Goal: Transaction & Acquisition: Purchase product/service

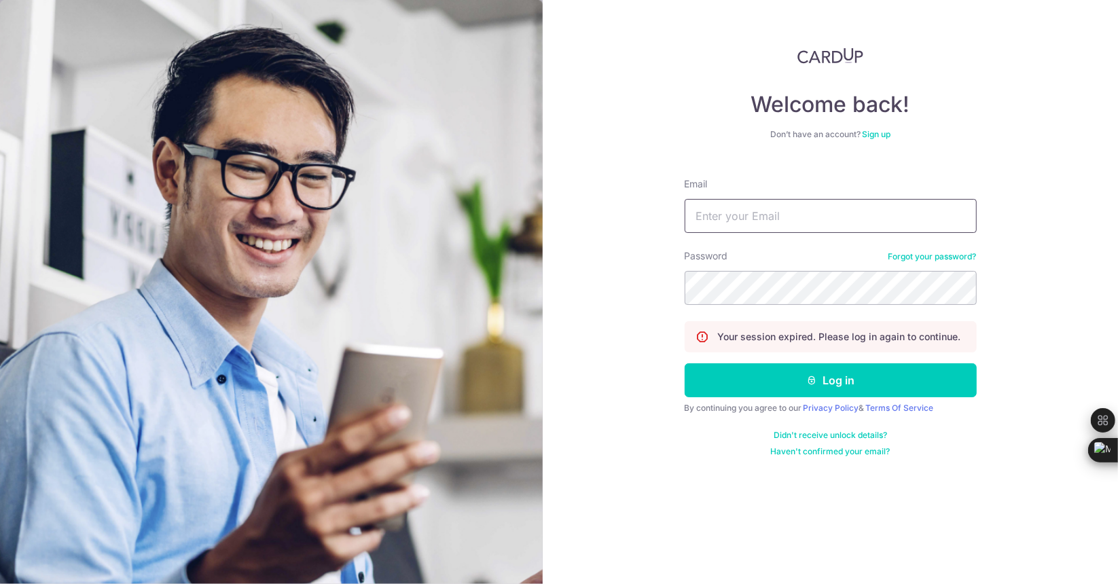
click at [734, 219] on input "Email" at bounding box center [831, 216] width 292 height 34
type input "i"
type input "waloautosg@gmail.com"
click at [685, 363] on button "Log in" at bounding box center [831, 380] width 292 height 34
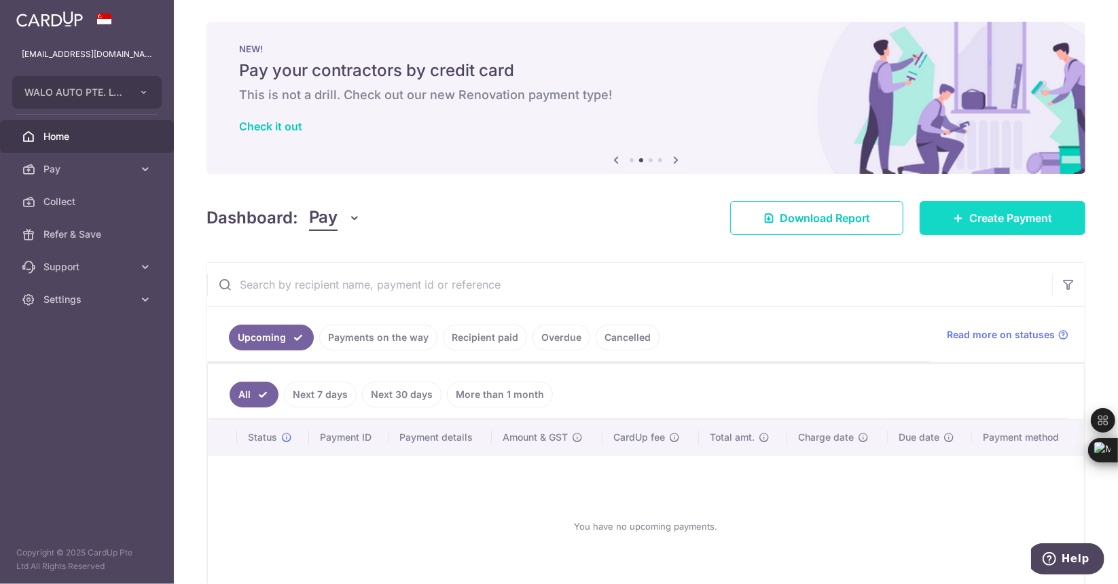
click at [958, 222] on link "Create Payment" at bounding box center [1003, 218] width 166 height 34
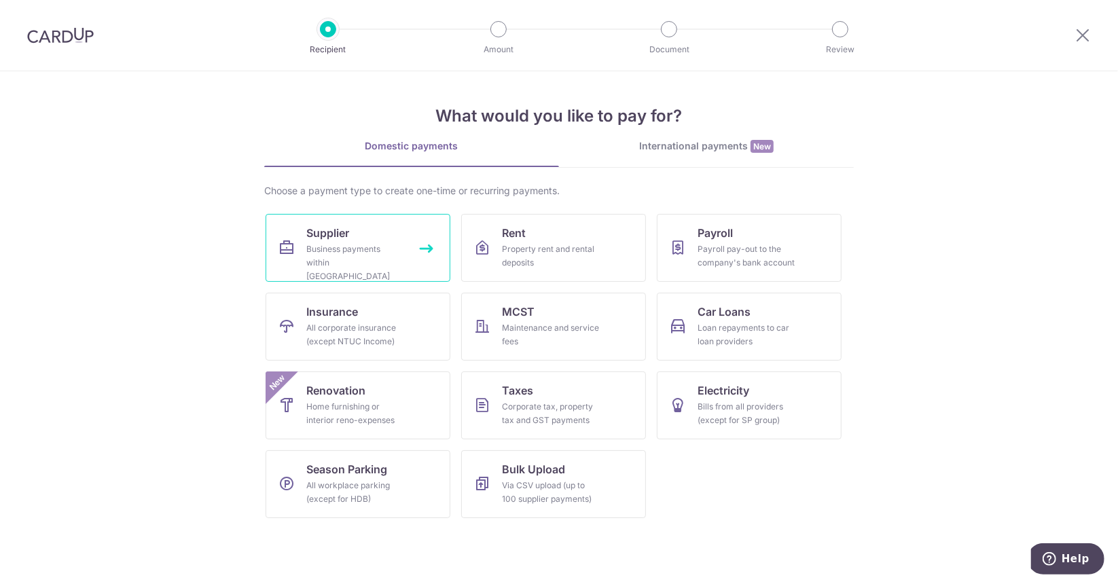
click at [388, 257] on div "Business payments within Singapore" at bounding box center [355, 262] width 98 height 41
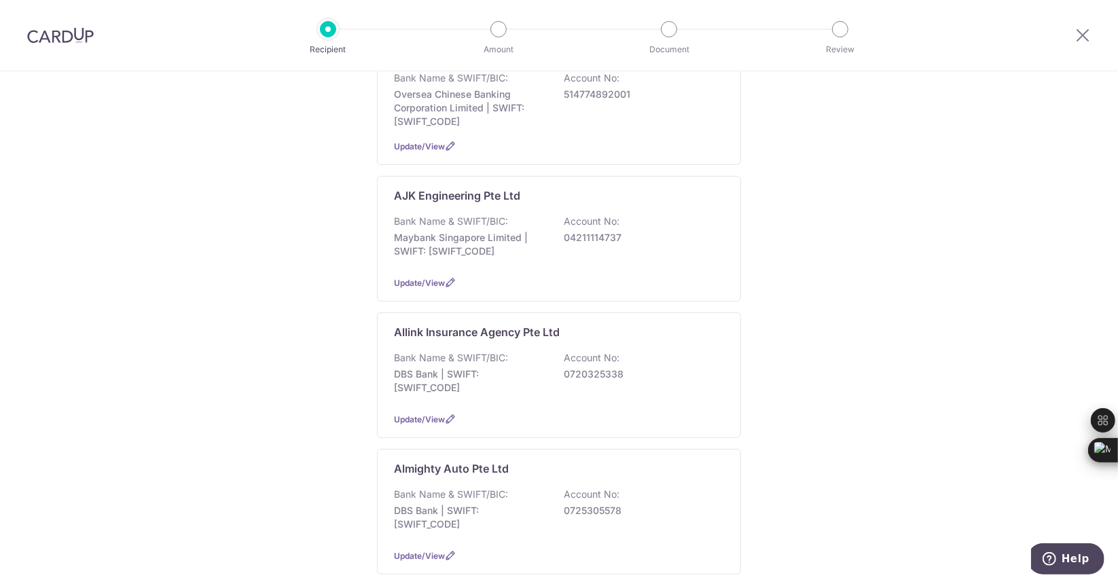
scroll to position [815, 0]
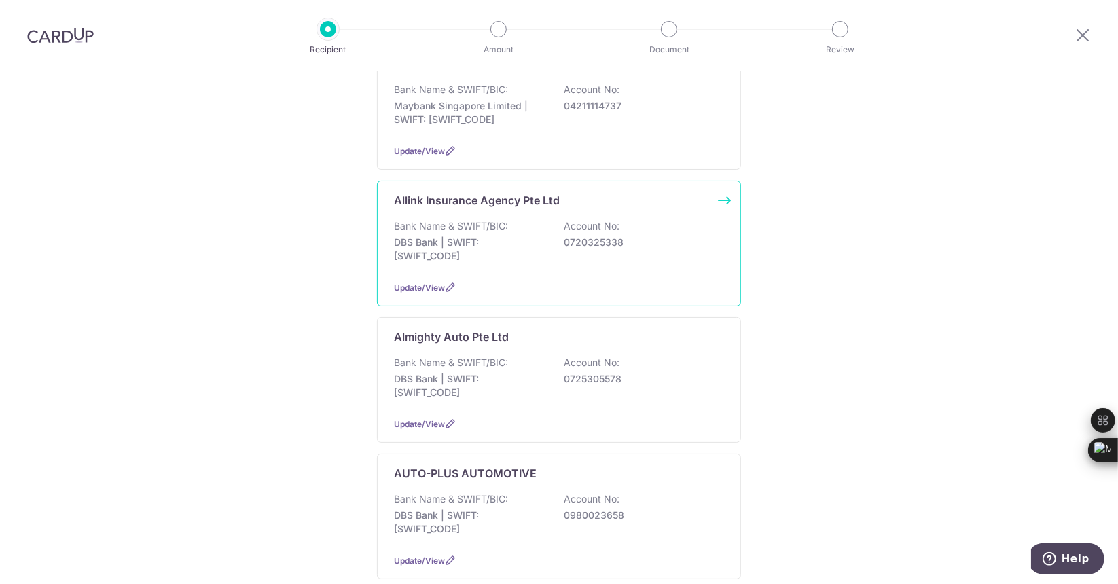
click at [579, 280] on div "Update/View" at bounding box center [559, 287] width 330 height 14
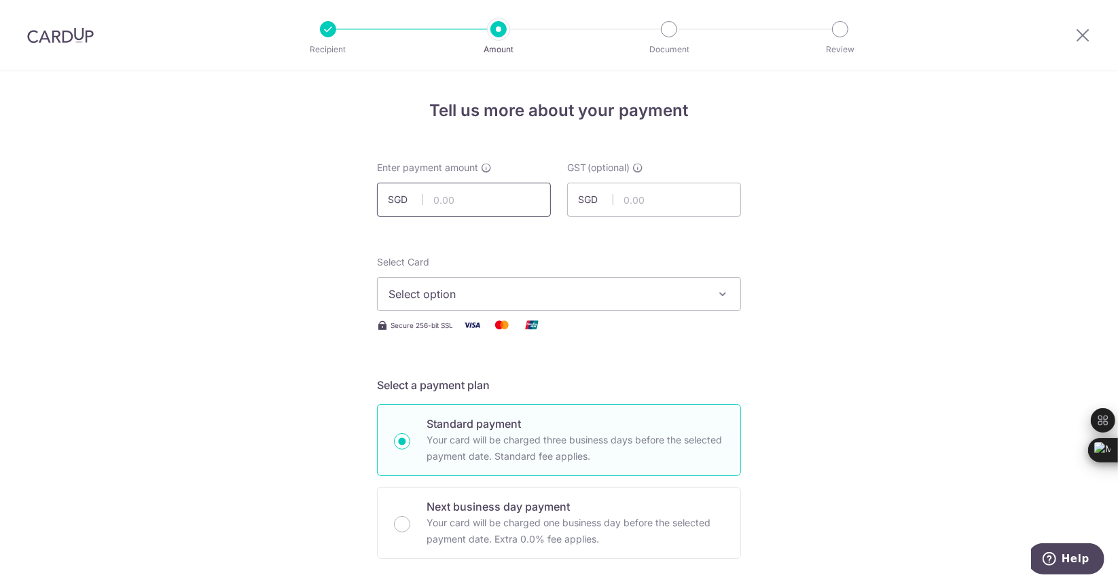
click at [511, 198] on input "text" at bounding box center [464, 200] width 174 height 34
type input "10,536.50"
click at [606, 285] on button "Select option" at bounding box center [559, 294] width 364 height 34
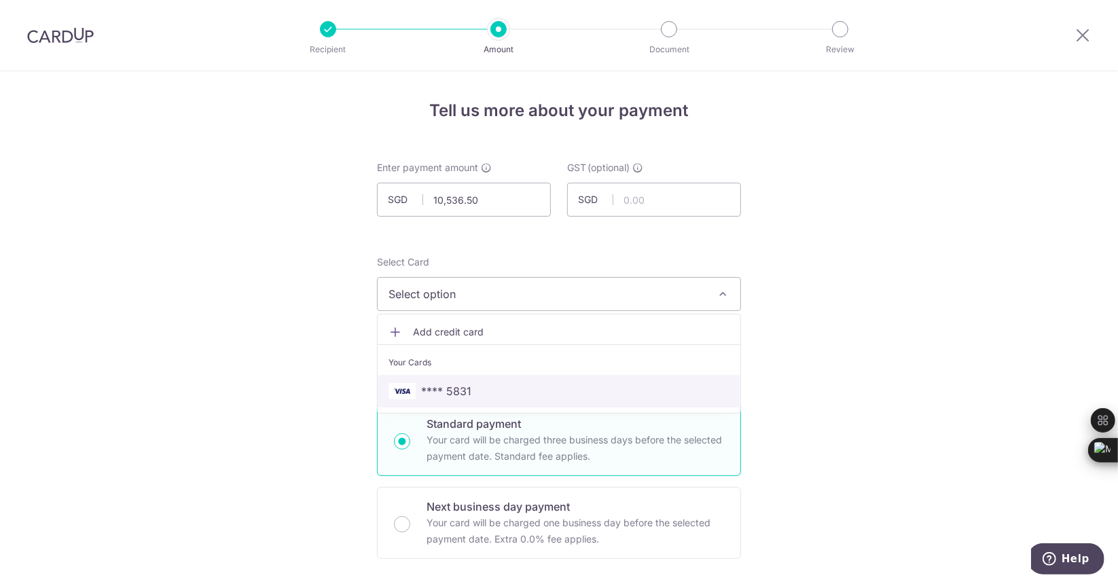
click at [501, 395] on span "**** 5831" at bounding box center [558, 391] width 341 height 16
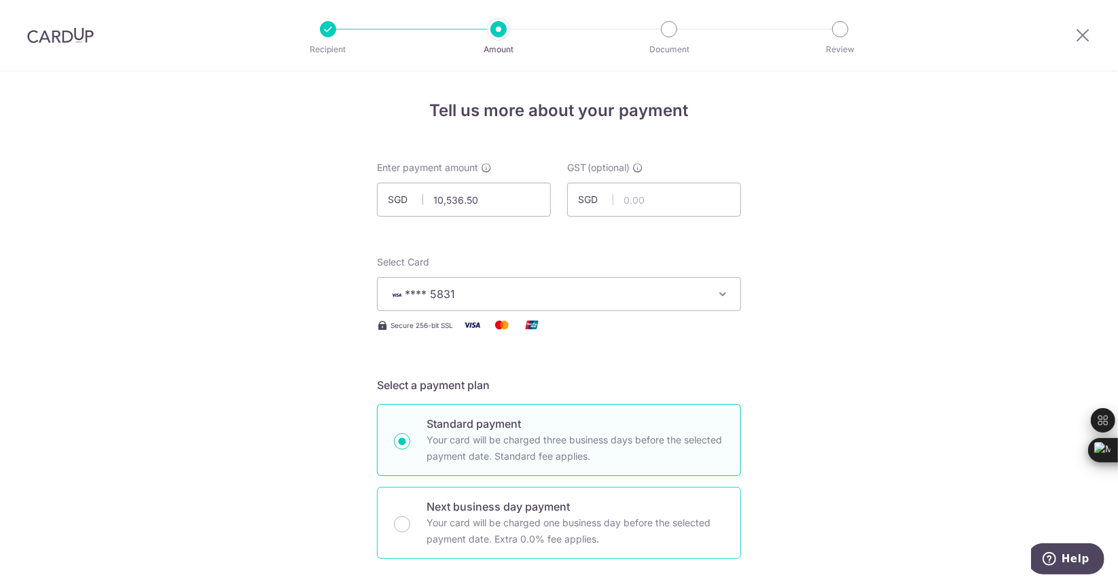
click at [614, 517] on p "Your card will be charged one business day before the selected payment date. Ex…" at bounding box center [575, 531] width 297 height 33
click at [410, 517] on input "Next business day payment Your card will be charged one business day before the…" at bounding box center [402, 524] width 16 height 16
radio input "false"
radio input "true"
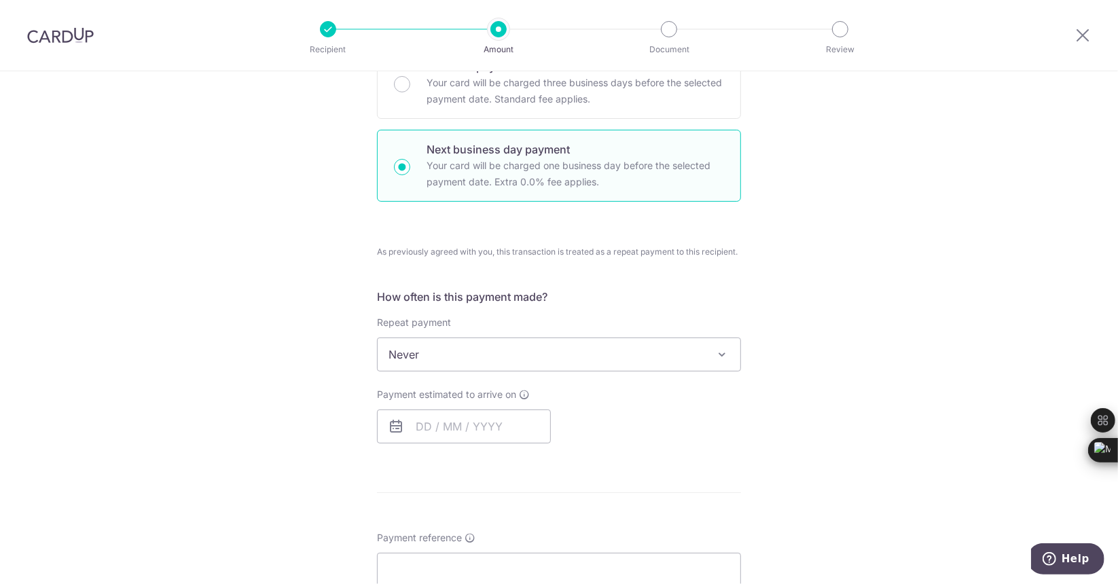
scroll to position [407, 0]
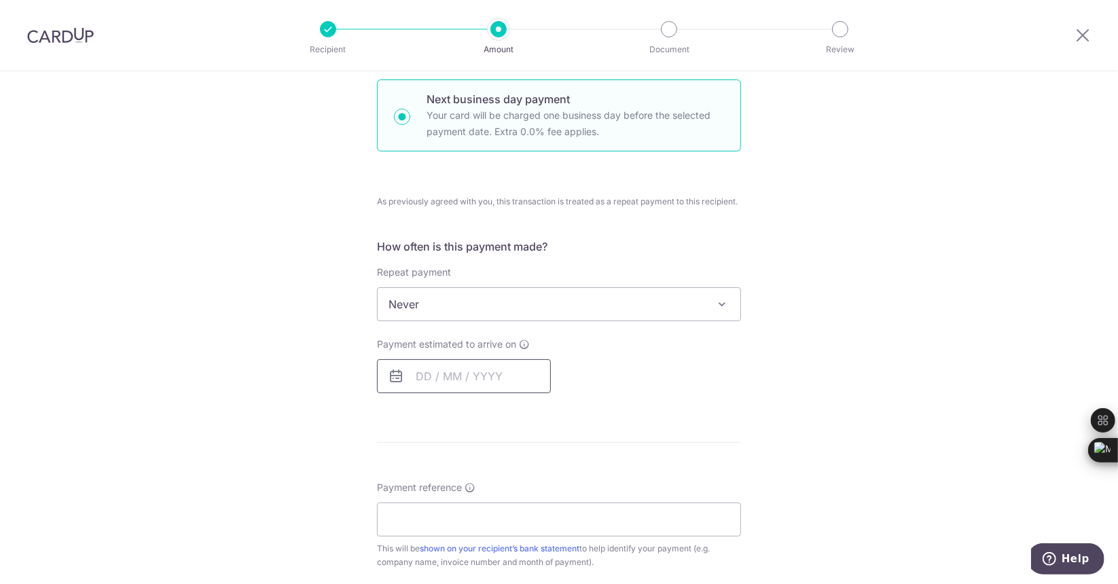
click at [441, 376] on input "text" at bounding box center [464, 376] width 174 height 34
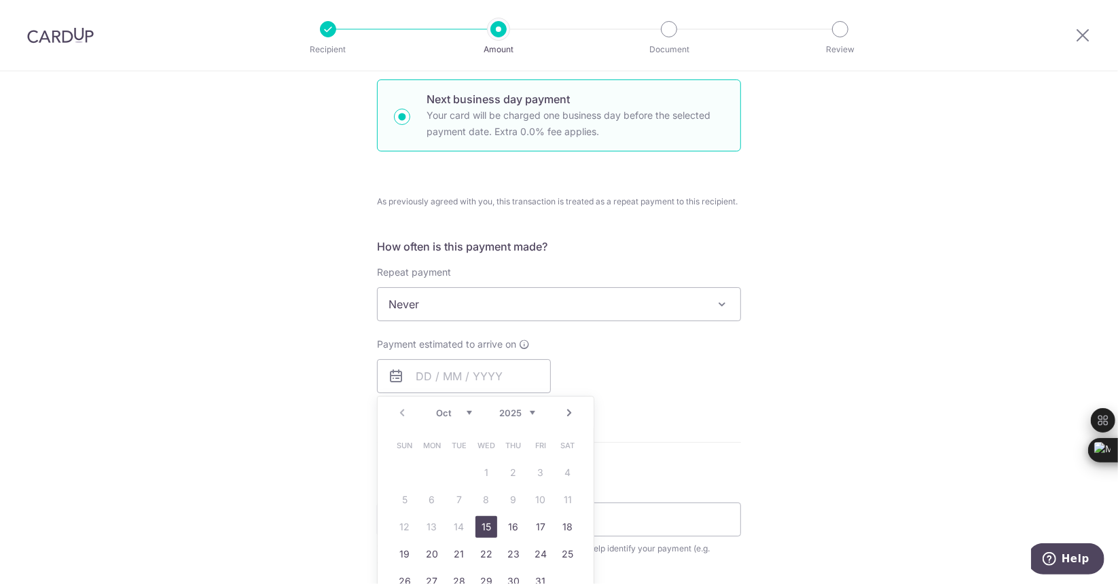
click at [484, 527] on link "15" at bounding box center [486, 527] width 22 height 22
type input "15/10/2025"
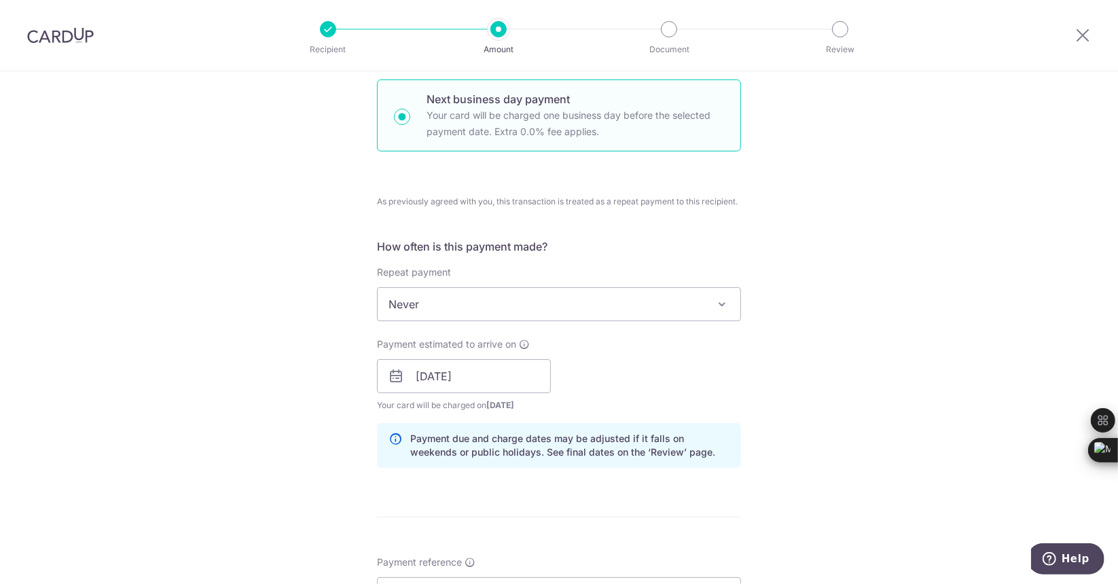
click at [792, 503] on div "Tell us more about your payment Enter payment amount SGD 10,536.50 10536.50 GST…" at bounding box center [559, 409] width 1118 height 1490
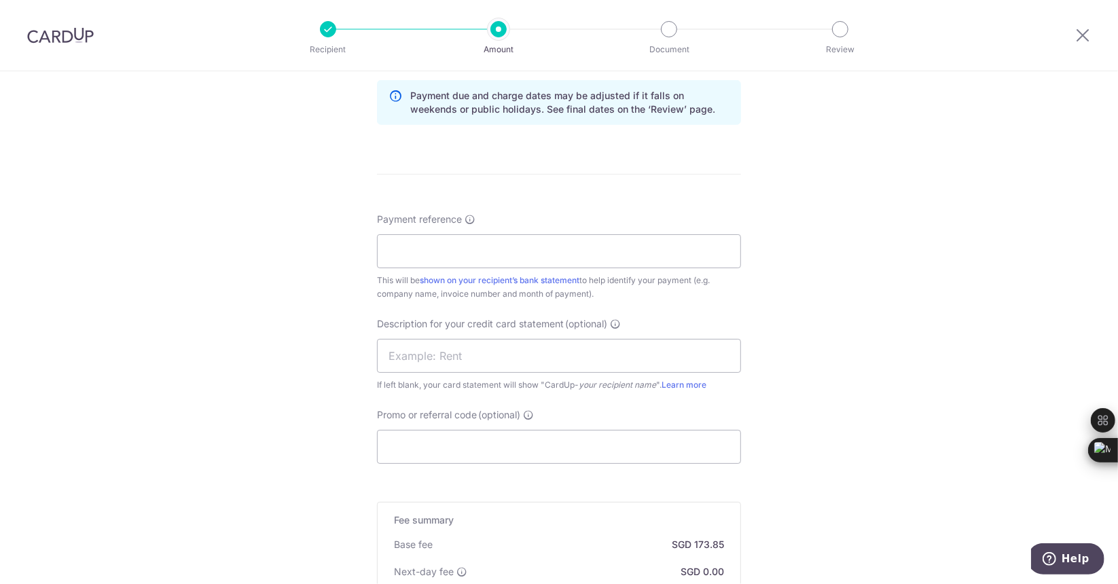
scroll to position [788, 0]
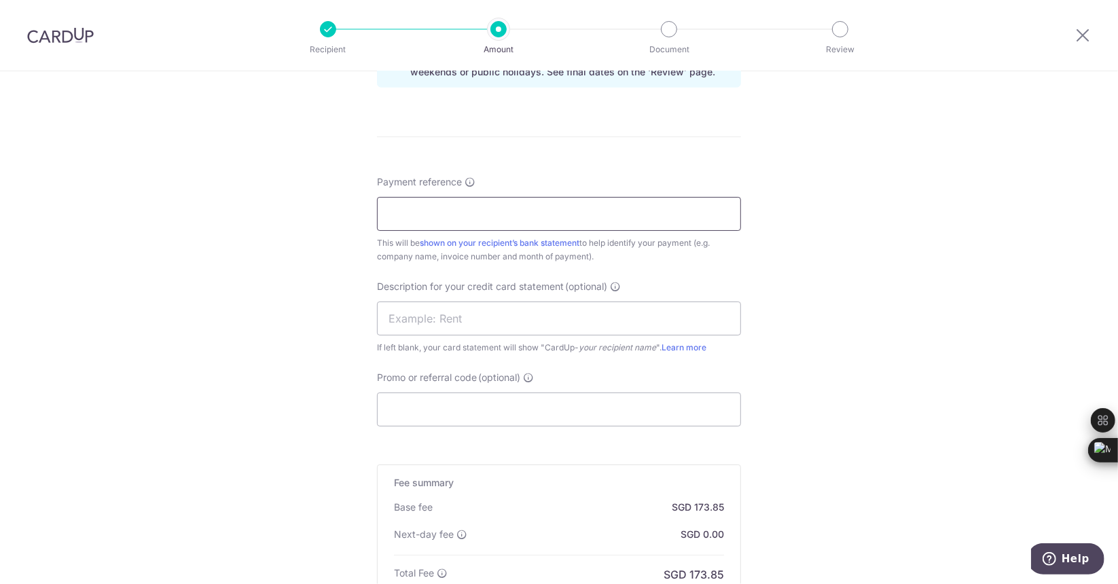
click at [497, 213] on input "Payment reference" at bounding box center [559, 214] width 364 height 34
type input "Walo Auto"
click at [767, 479] on div "Tell us more about your payment Enter payment amount SGD 10,536.50 10536.50 GST…" at bounding box center [559, 28] width 1118 height 1490
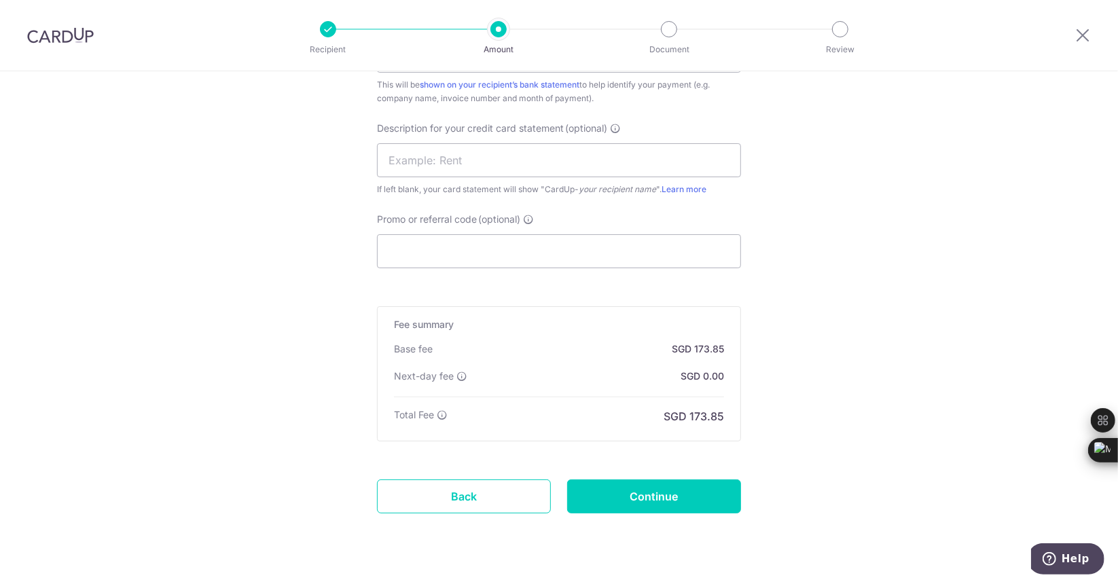
scroll to position [973, 0]
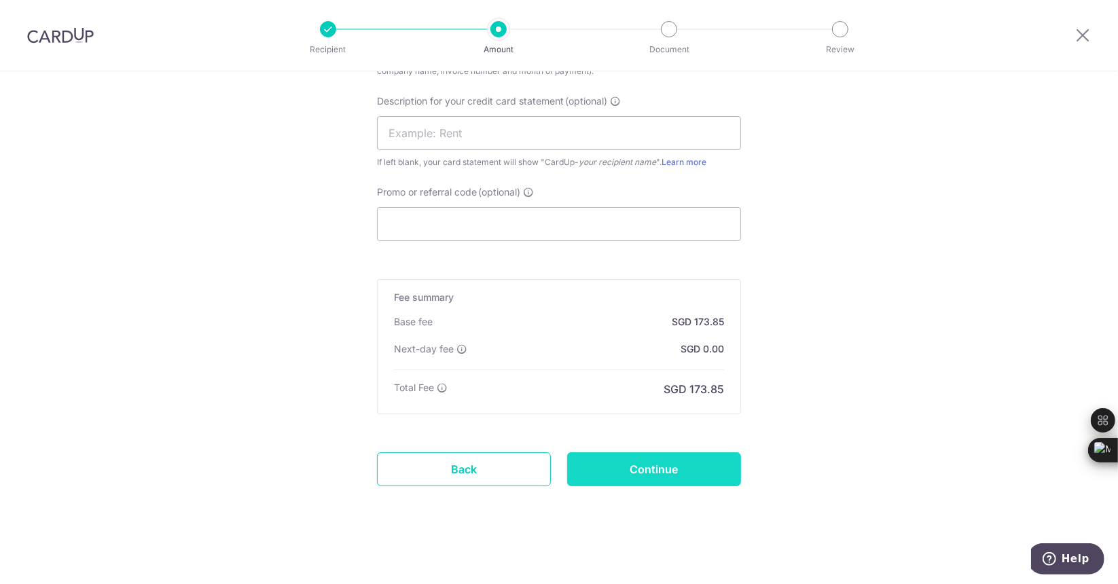
click at [690, 478] on input "Continue" at bounding box center [654, 469] width 174 height 34
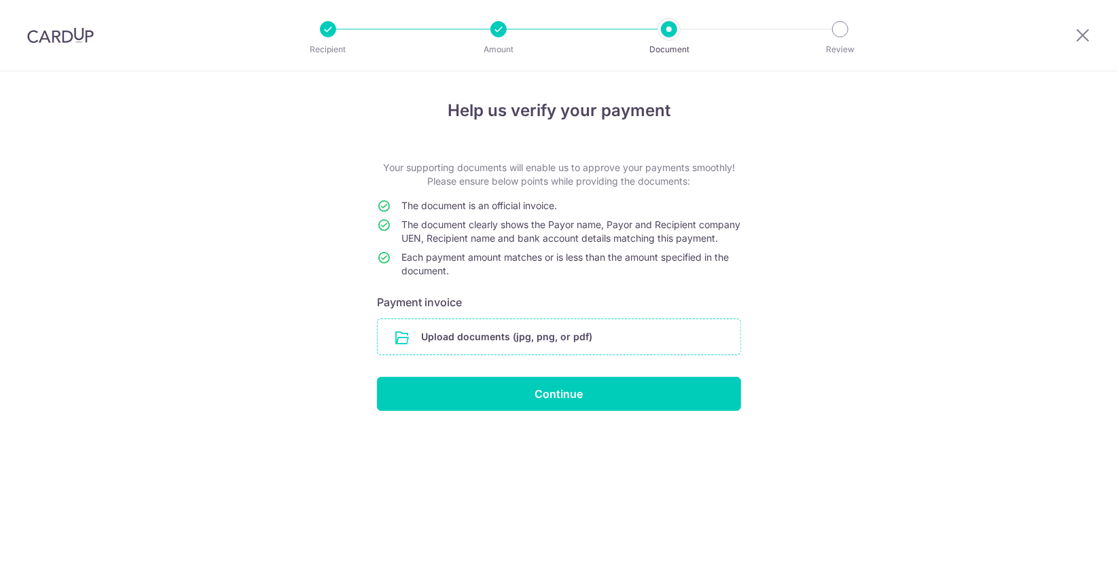
click at [598, 340] on input "file" at bounding box center [559, 336] width 363 height 35
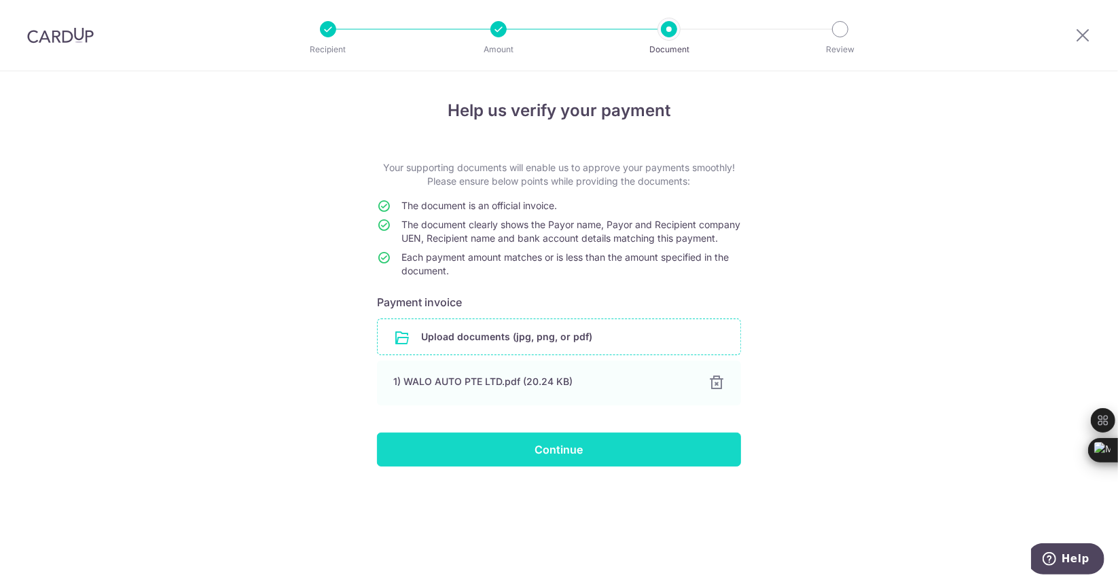
click at [637, 467] on input "Continue" at bounding box center [559, 450] width 364 height 34
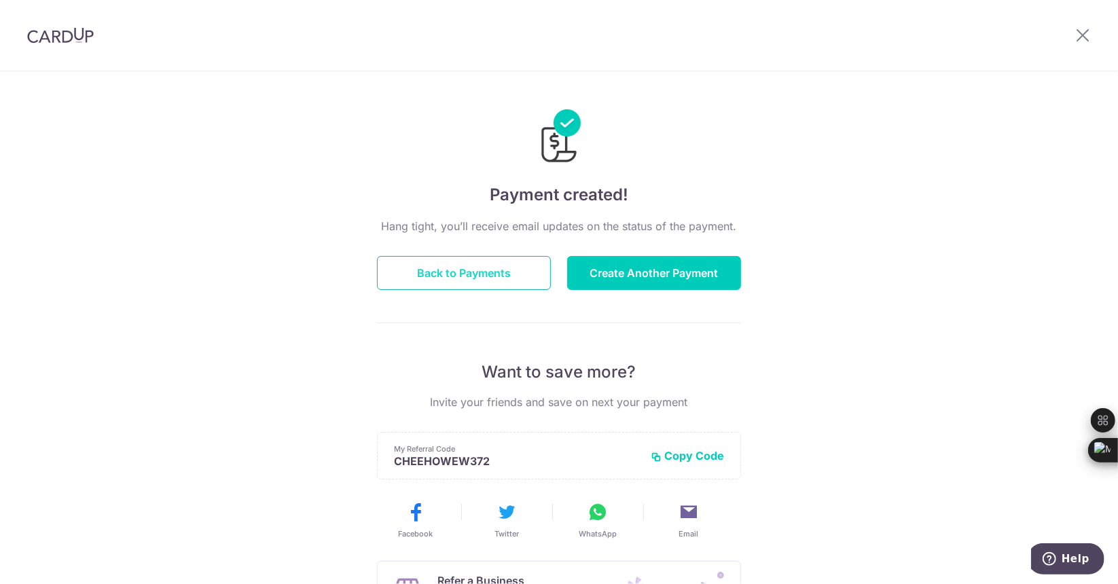
click at [459, 274] on button "Back to Payments" at bounding box center [464, 273] width 174 height 34
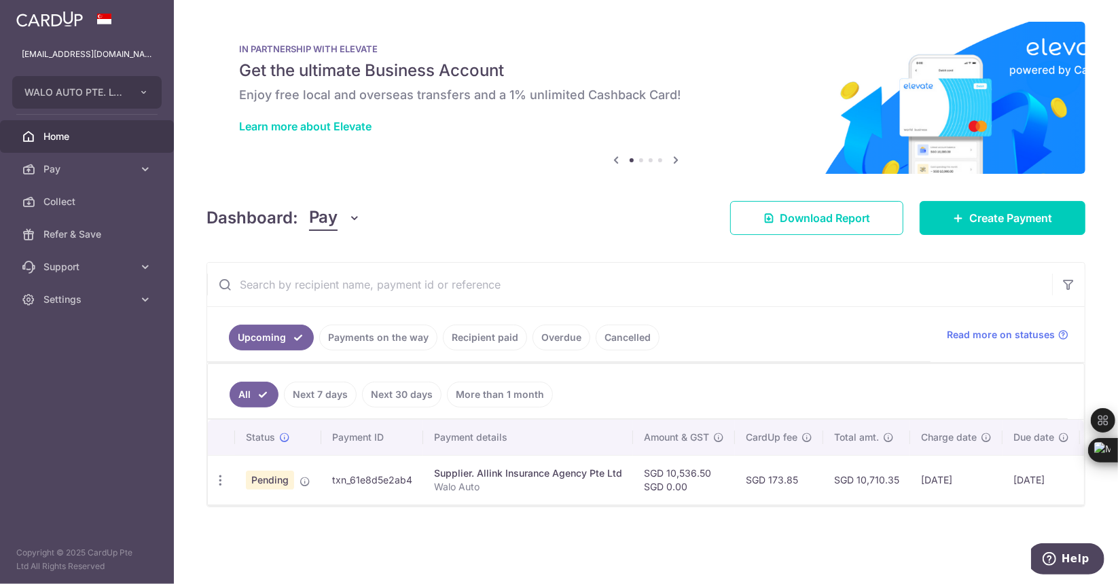
click at [373, 337] on link "Payments on the way" at bounding box center [378, 338] width 118 height 26
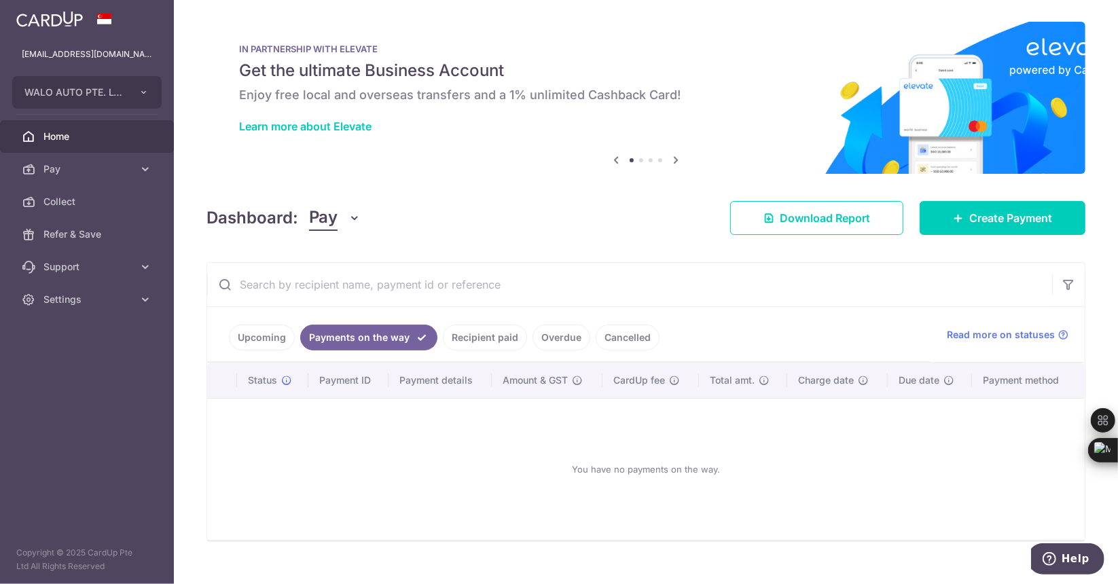
click at [478, 331] on link "Recipient paid" at bounding box center [485, 338] width 84 height 26
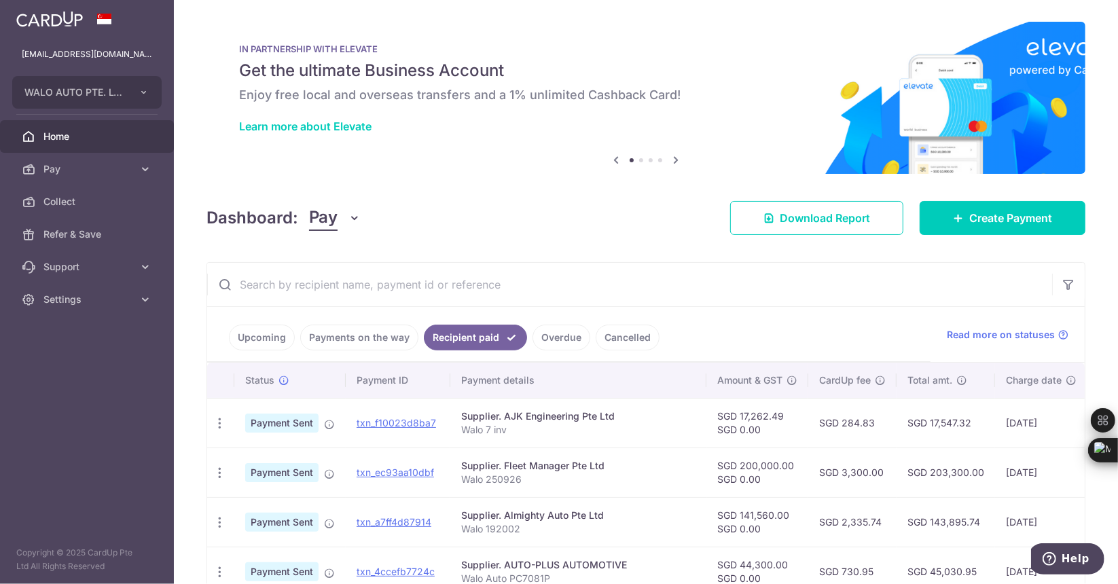
click at [259, 342] on link "Upcoming" at bounding box center [262, 338] width 66 height 26
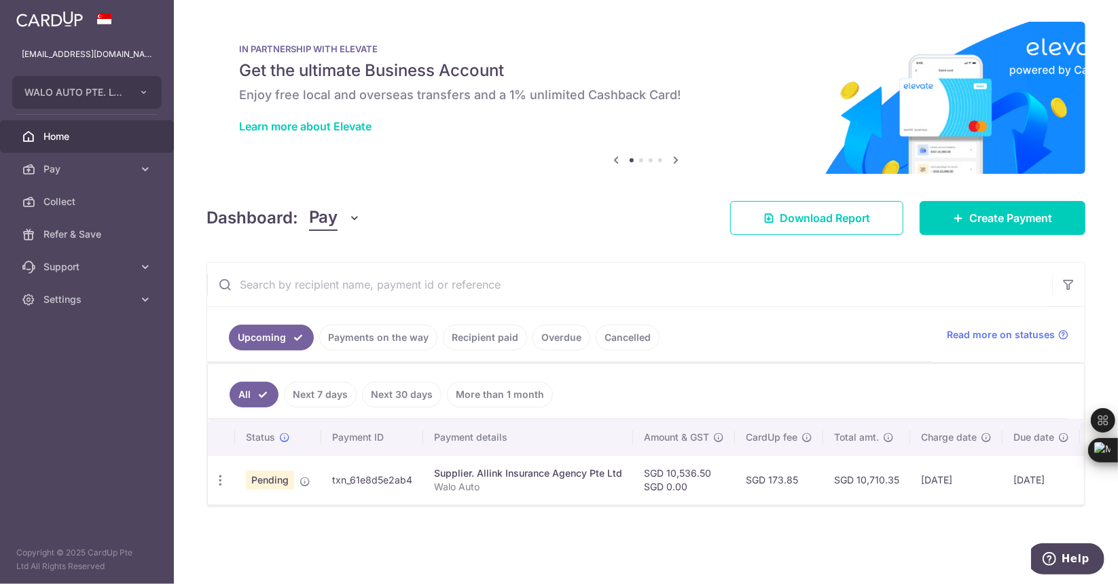
click at [754, 327] on ul "Upcoming Payments on the way Recipient paid Overdue Cancelled" at bounding box center [568, 334] width 723 height 55
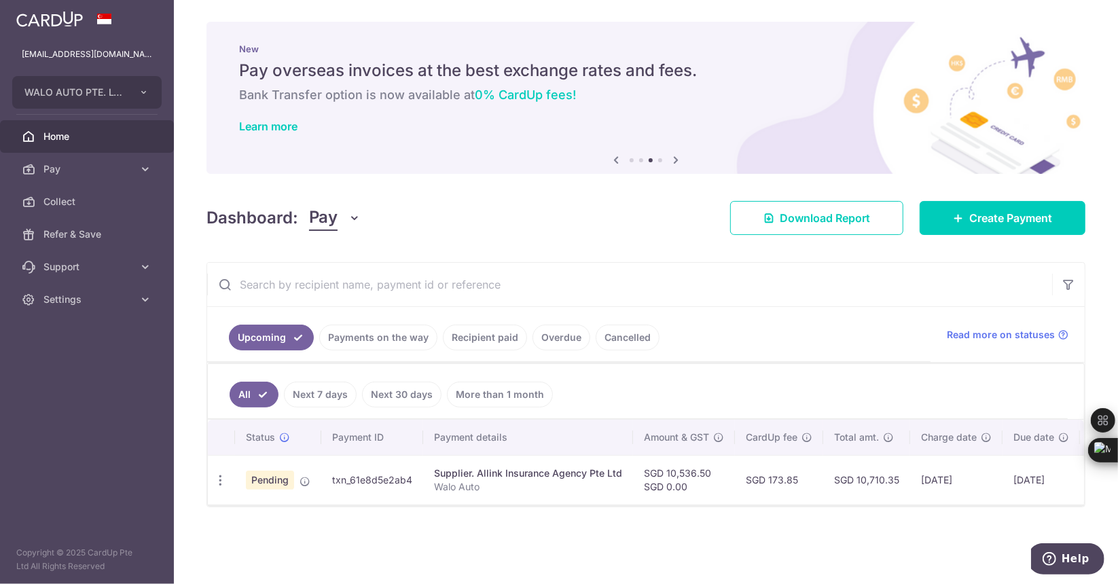
click at [503, 233] on div "Dashboard: Pay Pay Collect Download Report Create Payment" at bounding box center [645, 215] width 879 height 39
